Goal: Task Accomplishment & Management: Manage account settings

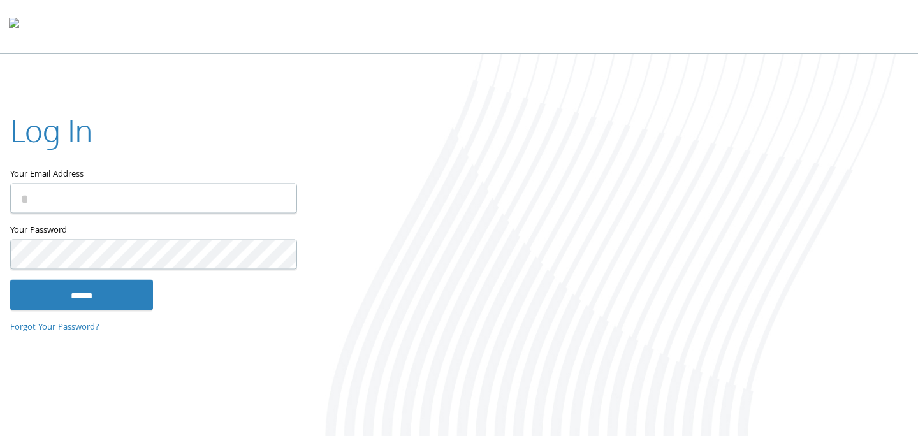
click at [288, 193] on input "Your Email Address" at bounding box center [153, 199] width 287 height 30
click at [0, 435] on com-1password-button at bounding box center [0, 439] width 0 height 0
type input "**********"
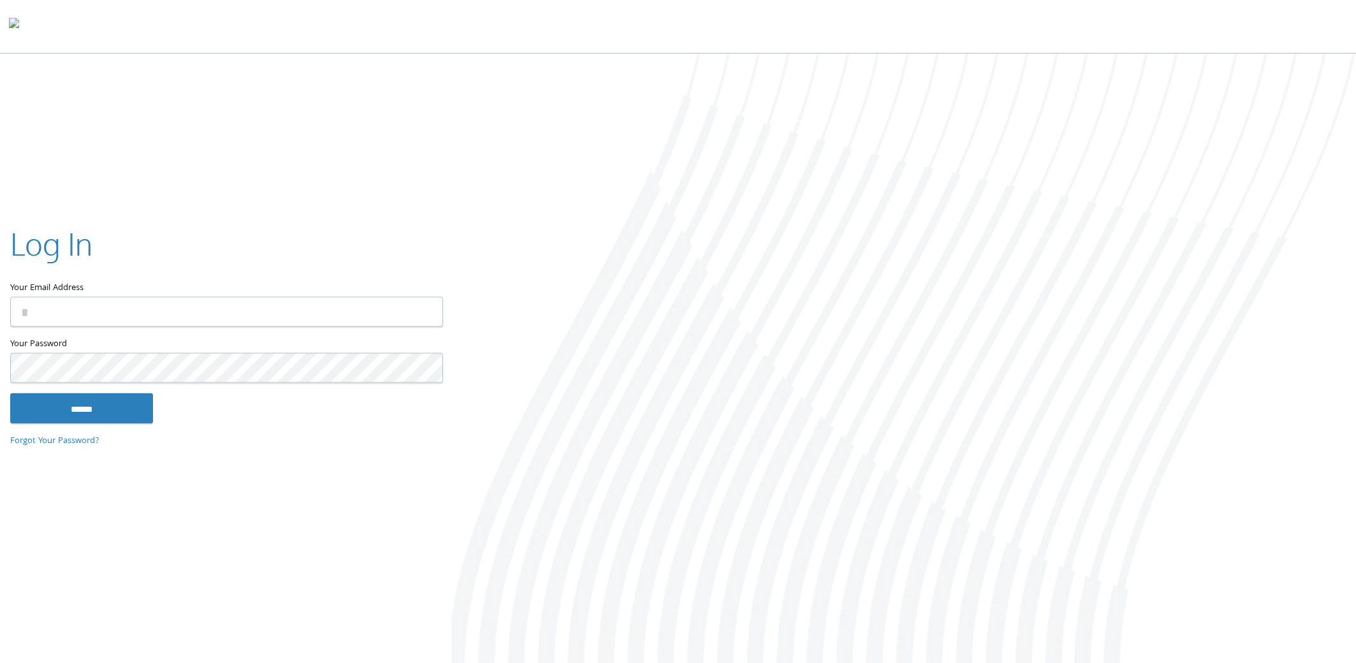
type input "**********"
